Goal: Task Accomplishment & Management: Manage account settings

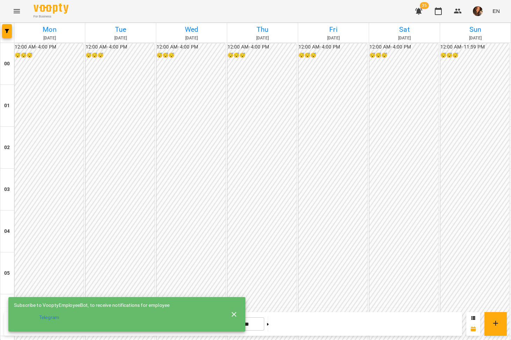
click at [7, 35] on button "button" at bounding box center [7, 31] width 10 height 14
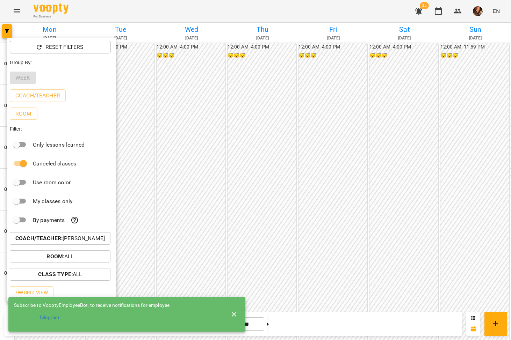
click at [270, 144] on div at bounding box center [255, 170] width 511 height 340
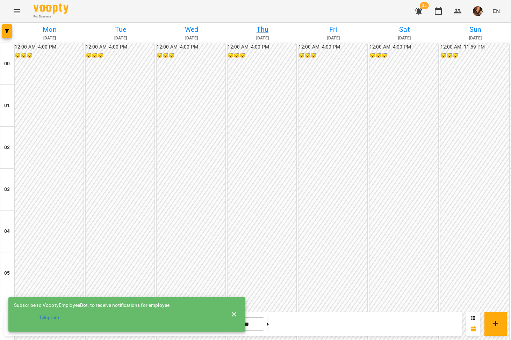
click at [281, 28] on h6 "Thu" at bounding box center [262, 29] width 69 height 11
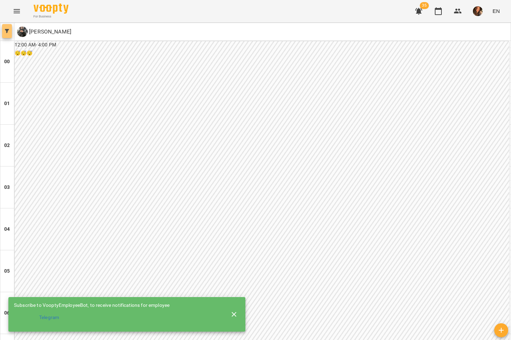
click at [6, 29] on icon "button" at bounding box center [7, 31] width 4 height 4
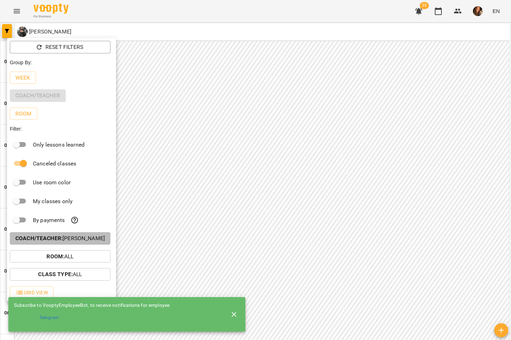
click at [62, 241] on b "Coach/Teacher :" at bounding box center [38, 238] width 47 height 7
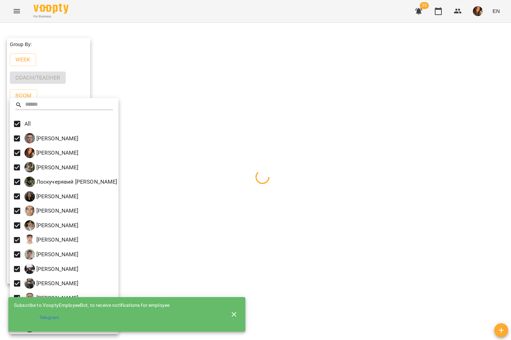
click at [312, 206] on div at bounding box center [255, 170] width 511 height 340
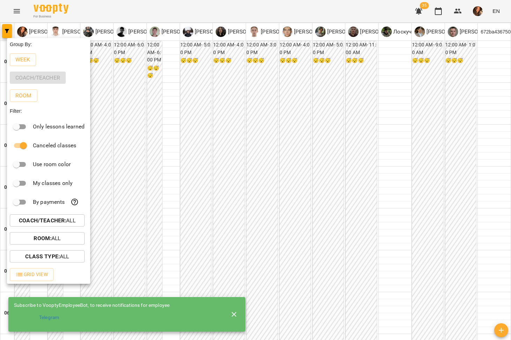
click at [282, 207] on div at bounding box center [255, 170] width 511 height 340
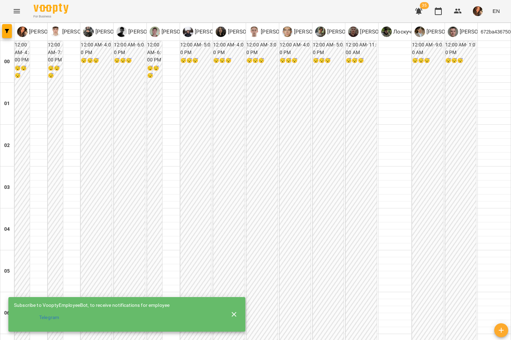
scroll to position [702, 0]
click at [20, 9] on icon "Menu" at bounding box center [17, 11] width 8 height 8
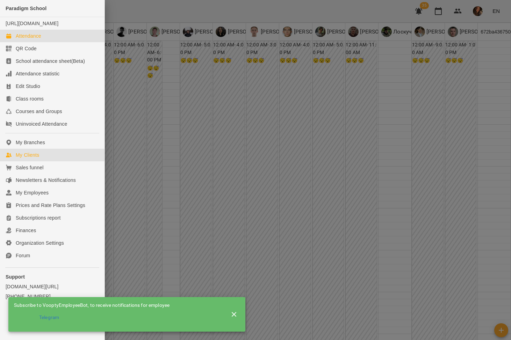
click at [36, 159] on div "My Clients" at bounding box center [27, 155] width 23 height 7
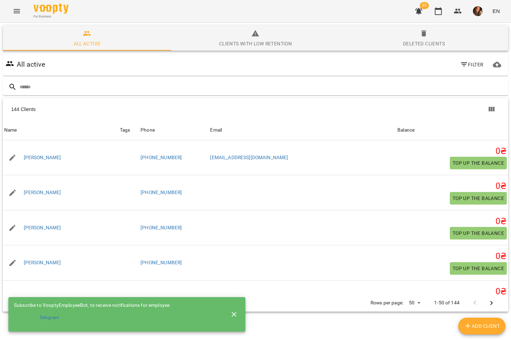
click at [416, 304] on body "For Business 35 EN Subscribe to VooptyEmployeeBot, to receive notifications for…" at bounding box center [255, 182] width 511 height 364
click at [414, 300] on li "200" at bounding box center [417, 301] width 21 height 13
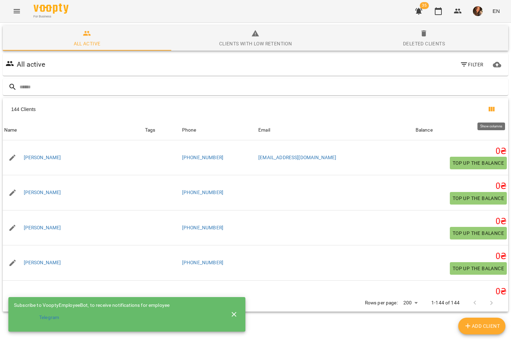
click at [495, 108] on icon "Show columns" at bounding box center [491, 109] width 8 height 8
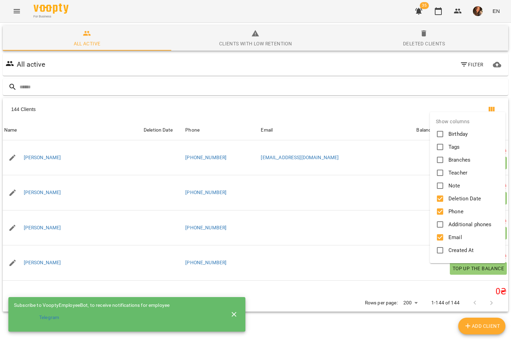
click at [493, 109] on div at bounding box center [255, 170] width 511 height 340
click at [493, 109] on div "Show columns Birthday Tags Branches Teacher Note Deletion Date Phone Additional…" at bounding box center [255, 170] width 511 height 340
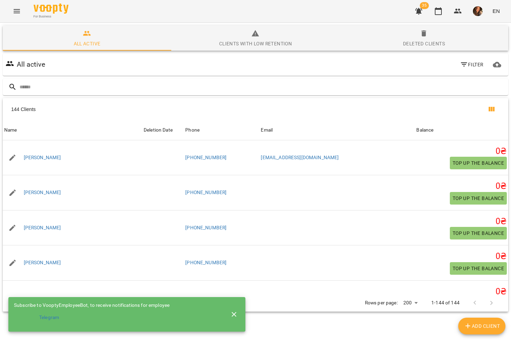
click at [493, 109] on div "Show columns Birthday Tags Branches Teacher Note Deletion Date Phone Additional…" at bounding box center [255, 170] width 511 height 340
click at [493, 108] on icon "Show columns" at bounding box center [491, 109] width 8 height 8
click at [493, 108] on div "Show columns Birthday Tags Branches Teacher Note Deletion Date Phone Additional…" at bounding box center [255, 170] width 511 height 340
click at [493, 108] on icon "Show columns" at bounding box center [491, 109] width 8 height 8
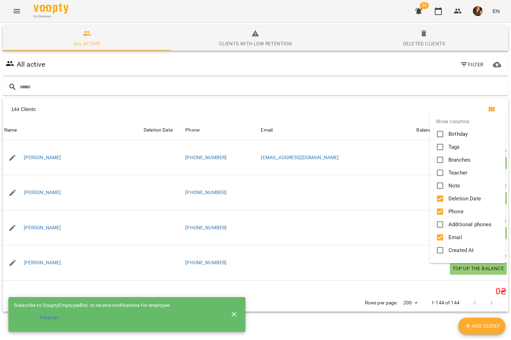
click at [493, 108] on div at bounding box center [255, 170] width 511 height 340
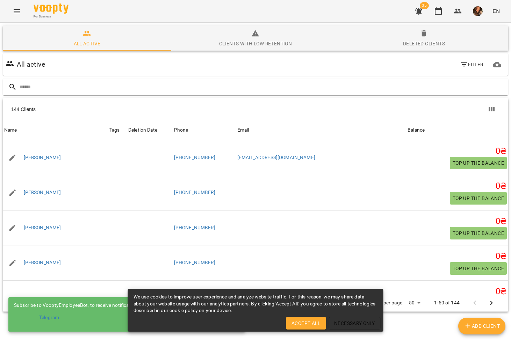
scroll to position [15, 0]
click at [493, 107] on icon "Show columns" at bounding box center [492, 109] width 6 height 5
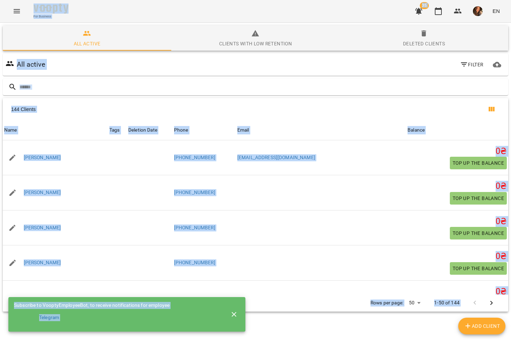
click at [493, 93] on div "Show columns Birthday Tags Branches Teacher Note Deletion Date Phone Additional…" at bounding box center [255, 170] width 511 height 340
click at [493, 107] on icon "Show columns" at bounding box center [492, 109] width 6 height 5
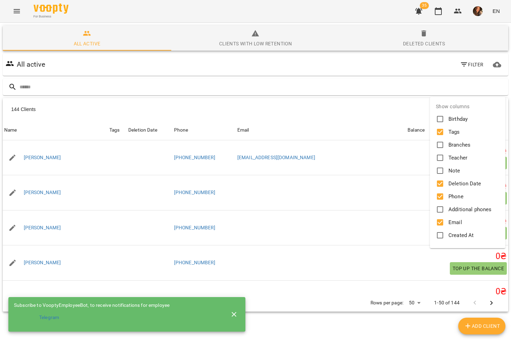
click at [493, 93] on div at bounding box center [255, 170] width 511 height 340
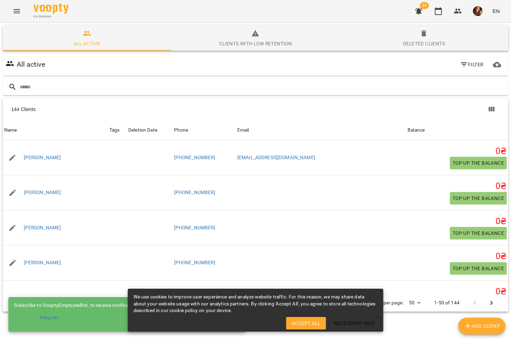
click at [311, 323] on span "Accept All" at bounding box center [306, 324] width 29 height 8
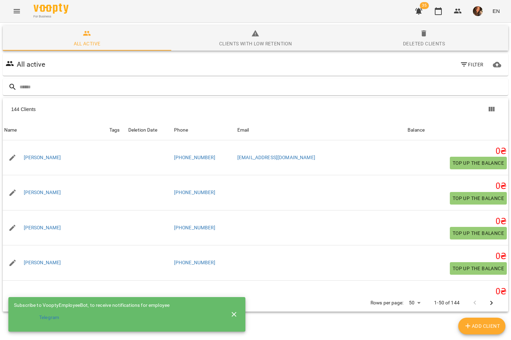
click at [304, 321] on span "Accept All" at bounding box center [292, 318] width 21 height 5
click at [489, 108] on icon "Show columns" at bounding box center [492, 109] width 6 height 5
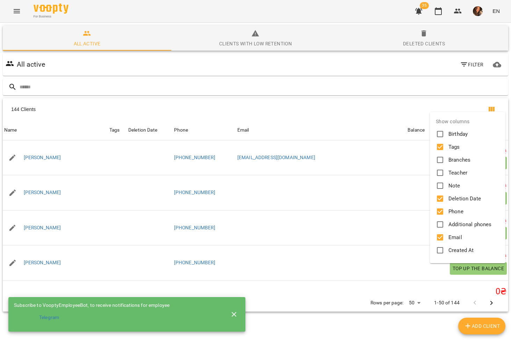
click at [486, 108] on div at bounding box center [255, 170] width 511 height 340
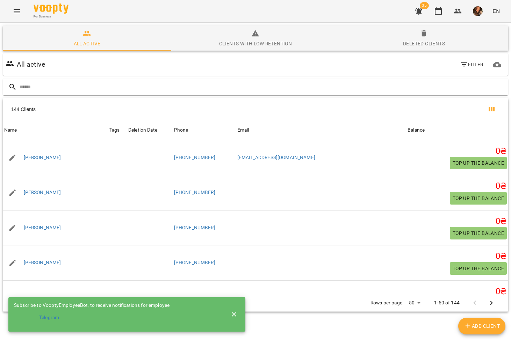
click at [489, 108] on icon "Show columns" at bounding box center [491, 109] width 8 height 8
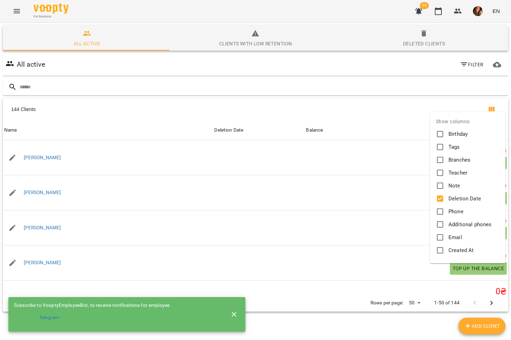
click at [385, 235] on div at bounding box center [255, 170] width 511 height 340
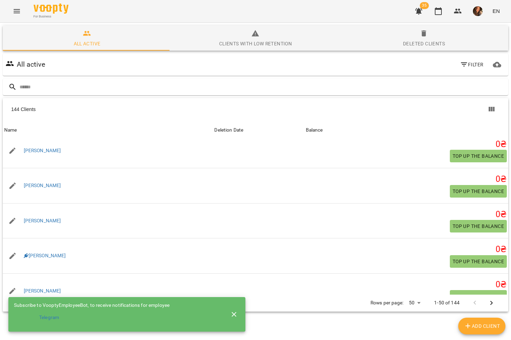
scroll to position [75, 0]
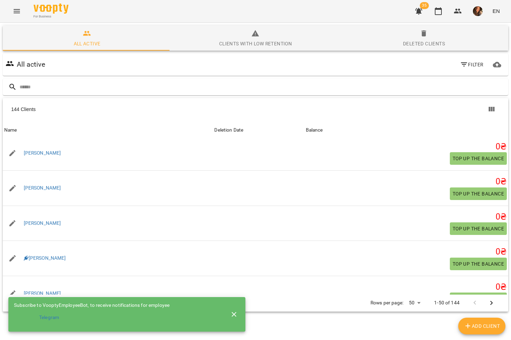
click at [233, 312] on icon "button" at bounding box center [234, 315] width 8 height 8
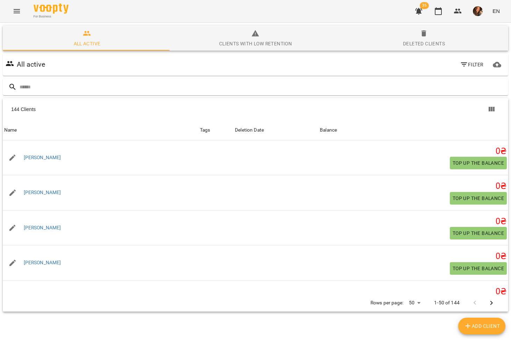
click at [17, 12] on icon "Menu" at bounding box center [17, 11] width 8 height 8
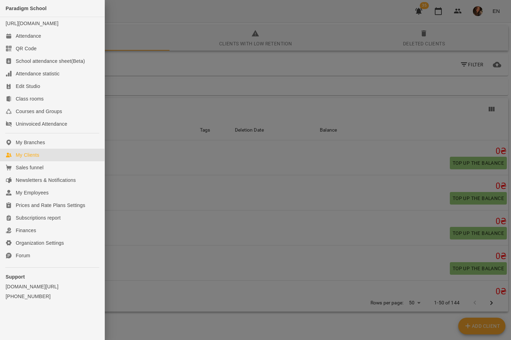
click at [127, 68] on div at bounding box center [255, 170] width 511 height 340
